Goal: Information Seeking & Learning: Learn about a topic

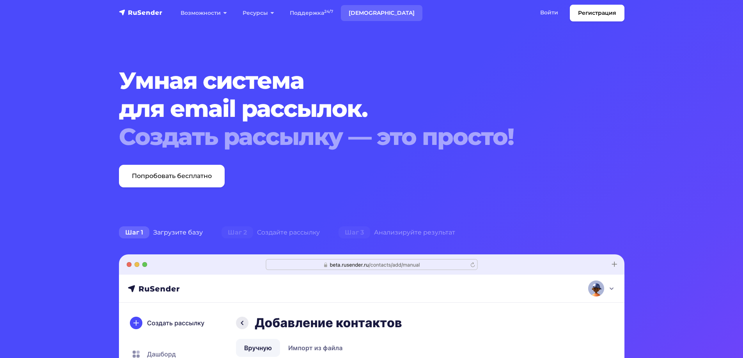
click at [367, 11] on link "[DEMOGRAPHIC_DATA]" at bounding box center [382, 13] width 82 height 16
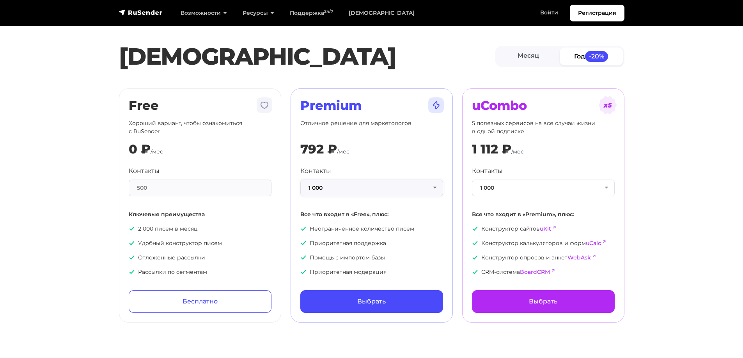
click at [408, 188] on button "1 000" at bounding box center [371, 188] width 143 height 17
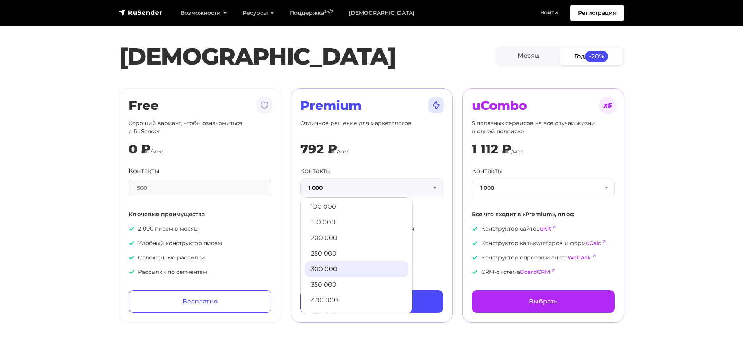
scroll to position [422, 0]
click at [339, 298] on link "500 000" at bounding box center [357, 303] width 104 height 16
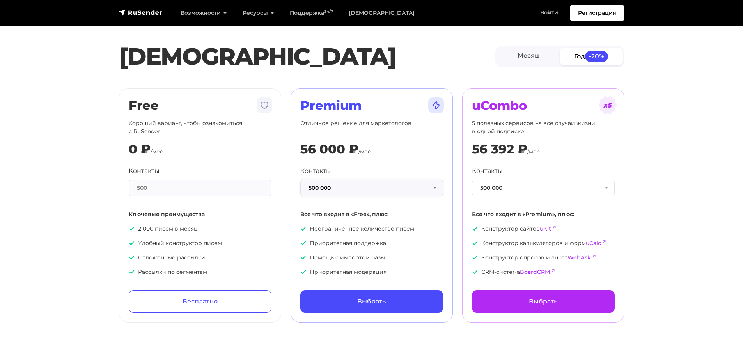
click at [434, 187] on button "500 000" at bounding box center [371, 188] width 143 height 17
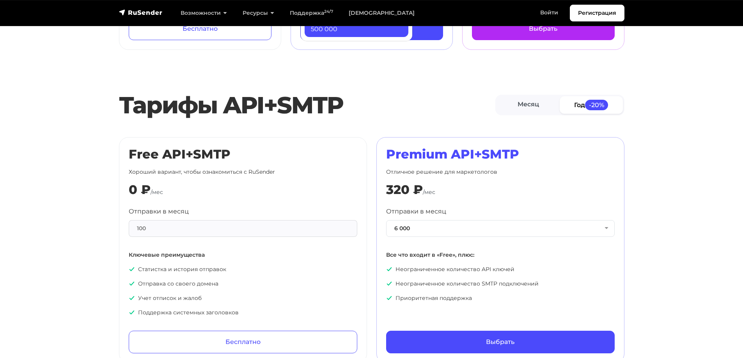
scroll to position [351, 0]
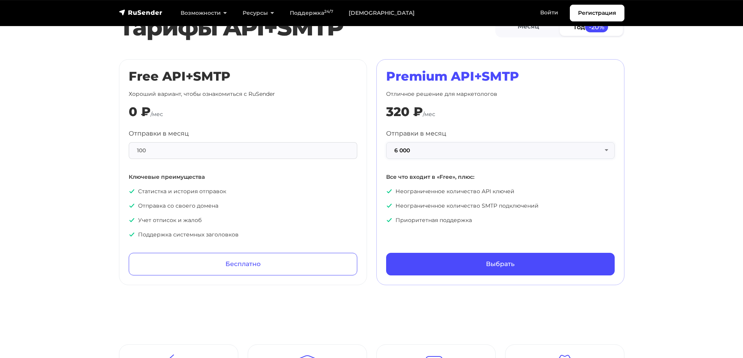
click at [582, 148] on button "6 000" at bounding box center [500, 150] width 229 height 17
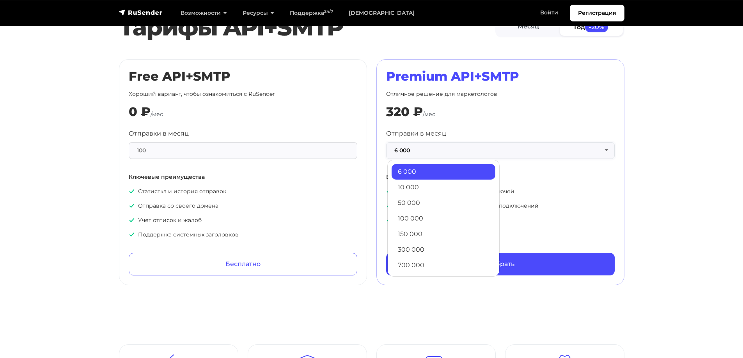
click at [588, 145] on button "6 000" at bounding box center [500, 150] width 229 height 17
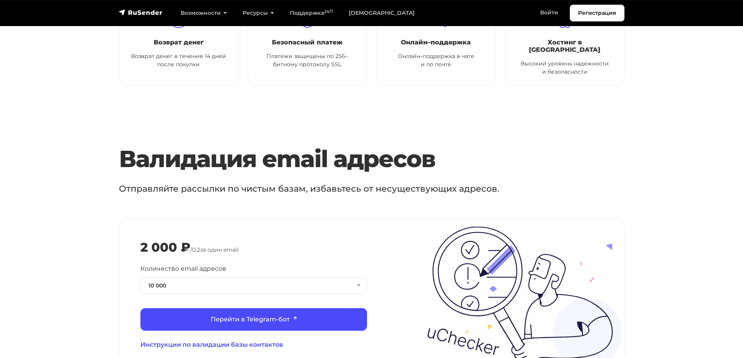
scroll to position [780, 0]
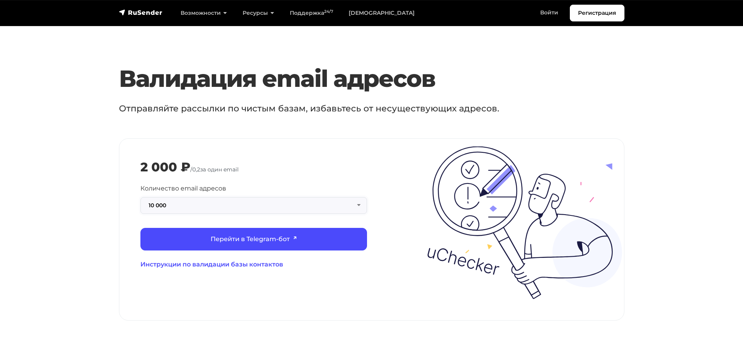
click at [340, 197] on button "10 000" at bounding box center [253, 205] width 227 height 17
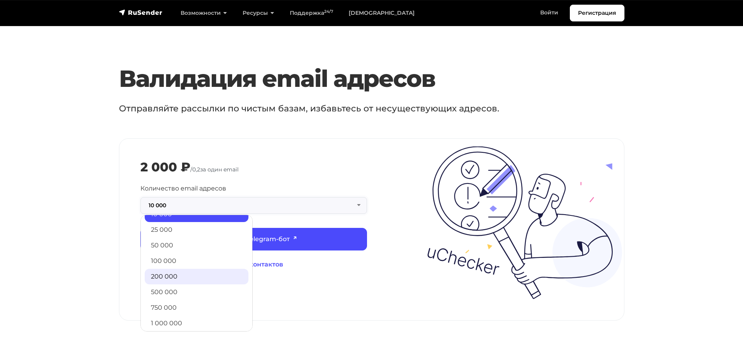
scroll to position [63, 0]
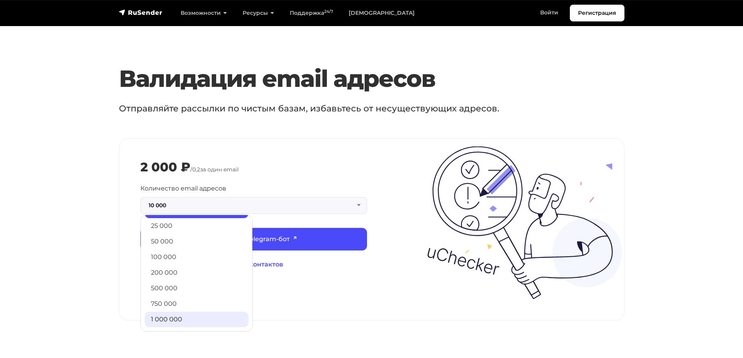
click at [176, 314] on link "1 000 000" at bounding box center [197, 320] width 104 height 16
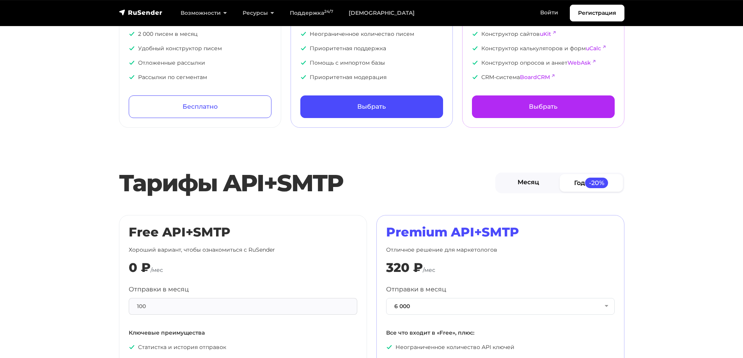
scroll to position [0, 0]
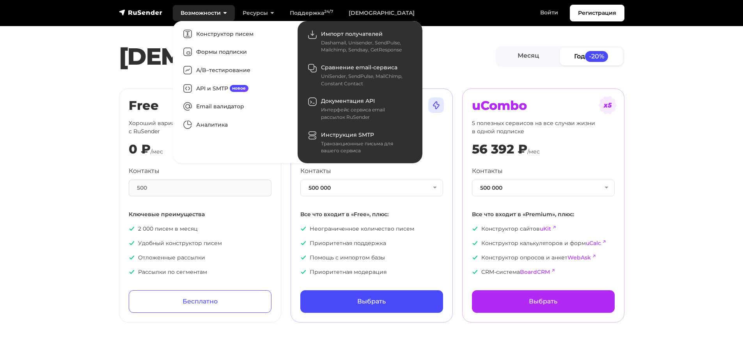
click at [203, 12] on link "Возможности" at bounding box center [204, 13] width 62 height 16
click at [223, 124] on link "Аналитика" at bounding box center [235, 125] width 115 height 18
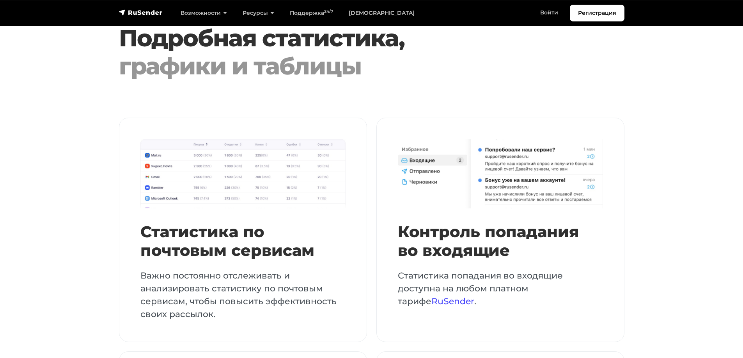
scroll to position [624, 0]
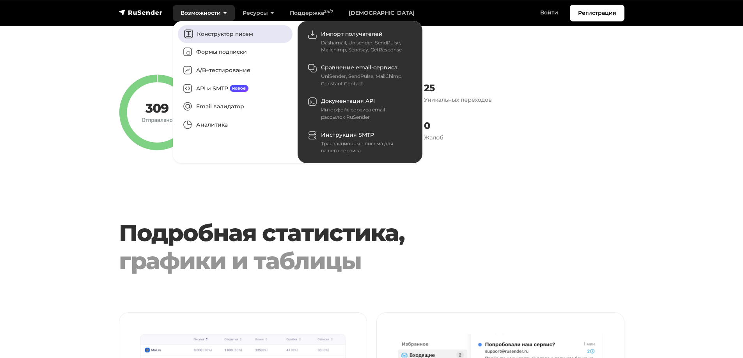
click at [213, 35] on link "Конструктор писем" at bounding box center [235, 34] width 115 height 18
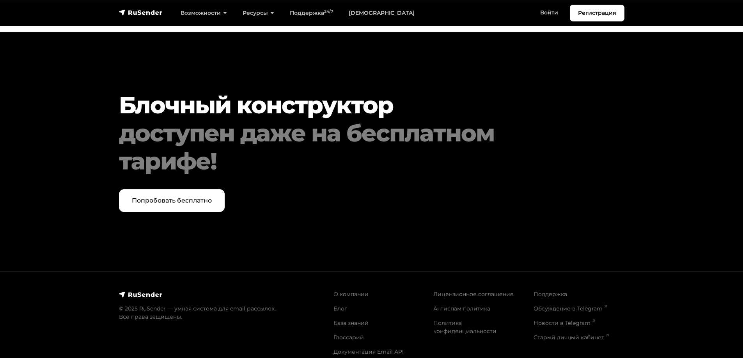
scroll to position [3278, 0]
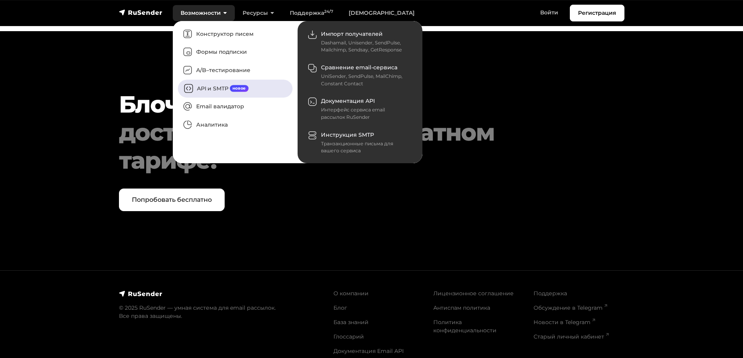
click at [209, 87] on link "API и SMTP новое" at bounding box center [235, 89] width 115 height 18
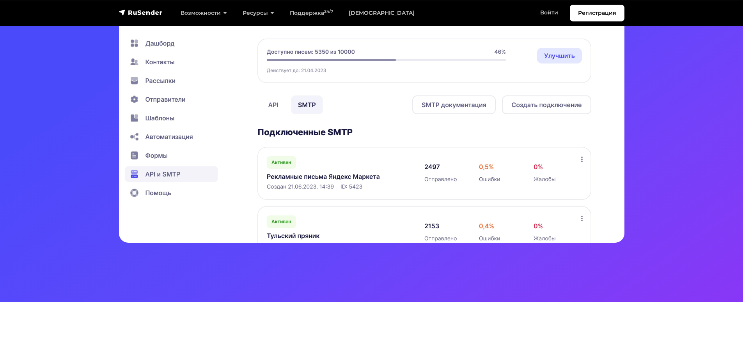
scroll to position [234, 0]
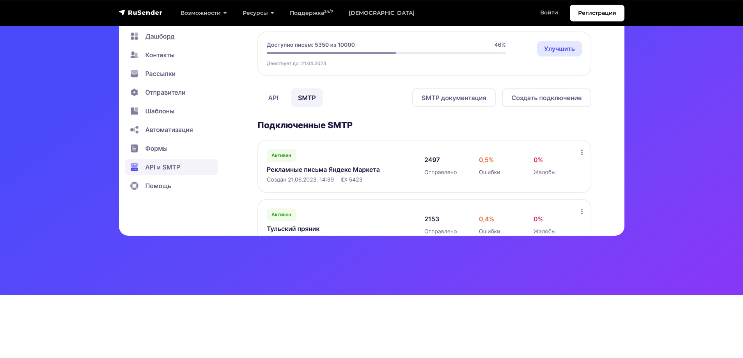
click at [269, 93] on img at bounding box center [372, 99] width 506 height 273
click at [275, 98] on img at bounding box center [372, 99] width 506 height 273
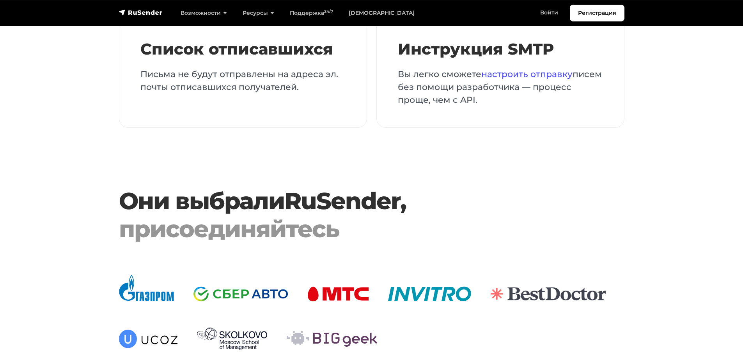
scroll to position [1599, 0]
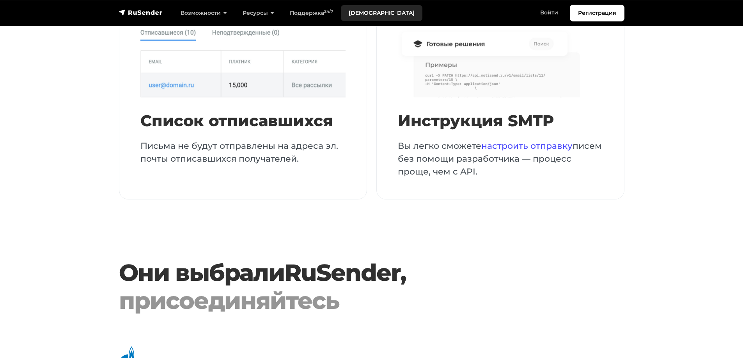
click at [347, 14] on link "[DEMOGRAPHIC_DATA]" at bounding box center [382, 13] width 82 height 16
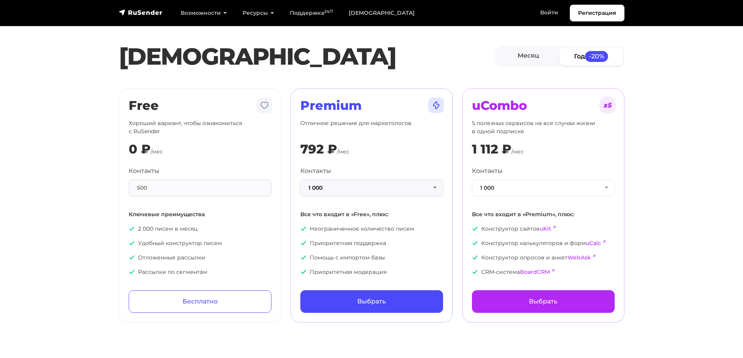
click at [378, 190] on button "1 000" at bounding box center [371, 188] width 143 height 17
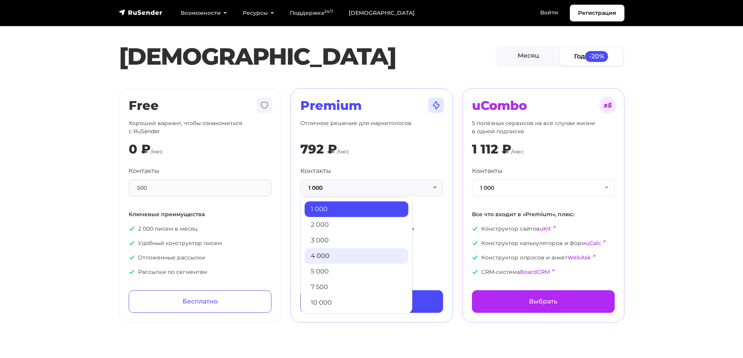
click at [330, 256] on link "4 000" at bounding box center [357, 256] width 104 height 16
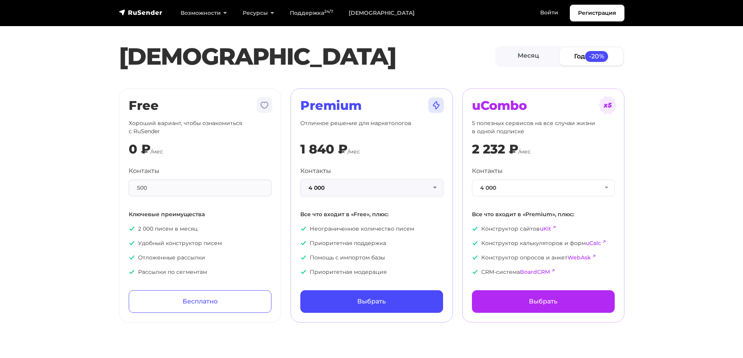
click at [369, 184] on button "4 000" at bounding box center [371, 188] width 143 height 17
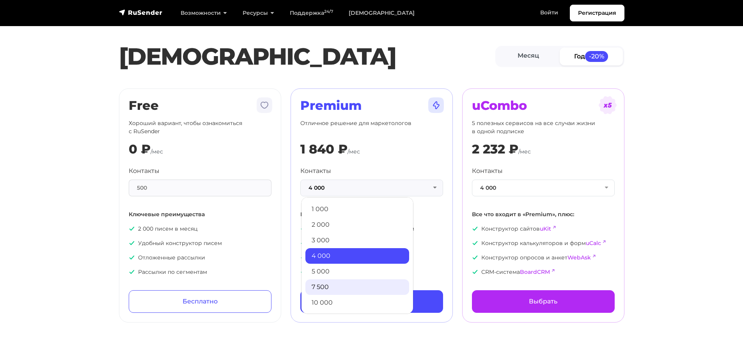
click at [350, 293] on link "7 500" at bounding box center [357, 288] width 104 height 16
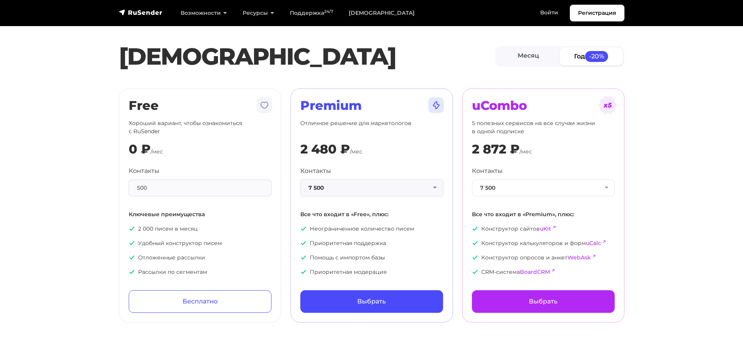
click at [383, 183] on button "7 500" at bounding box center [371, 188] width 143 height 17
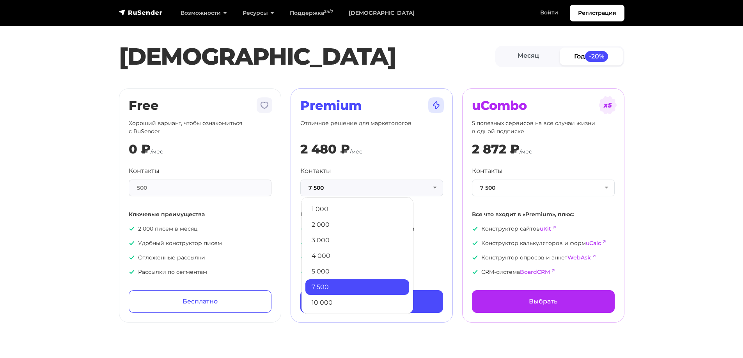
click at [259, 188] on div "500" at bounding box center [200, 188] width 143 height 17
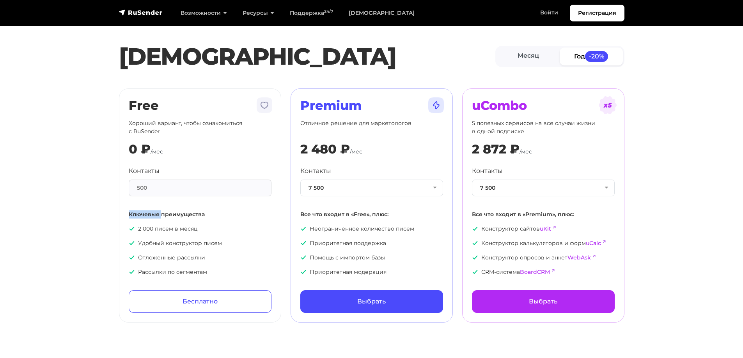
click at [259, 188] on div "500" at bounding box center [200, 188] width 143 height 17
click at [352, 192] on button "7 500" at bounding box center [371, 188] width 143 height 17
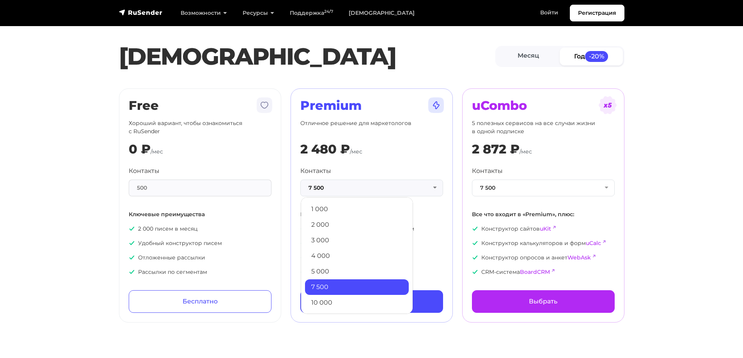
click at [436, 174] on div "Контакты 7 500 1 000 2 000 3 000 4 000 5 000 7 500 10 000 13 000 15 000 20 000 …" at bounding box center [371, 182] width 143 height 30
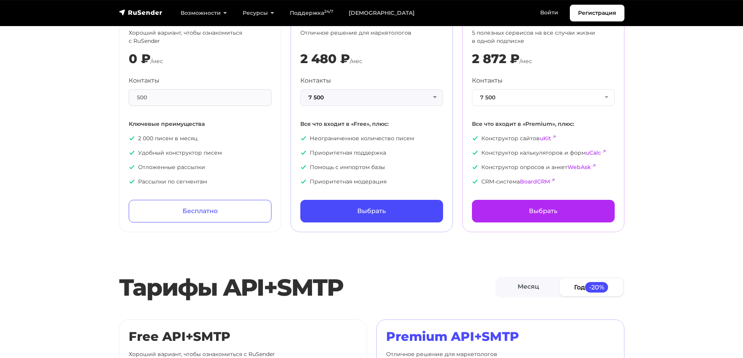
scroll to position [117, 0]
